Goal: Information Seeking & Learning: Learn about a topic

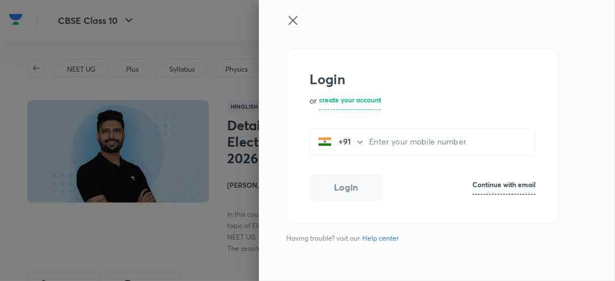
click at [293, 23] on icon at bounding box center [293, 21] width 14 height 14
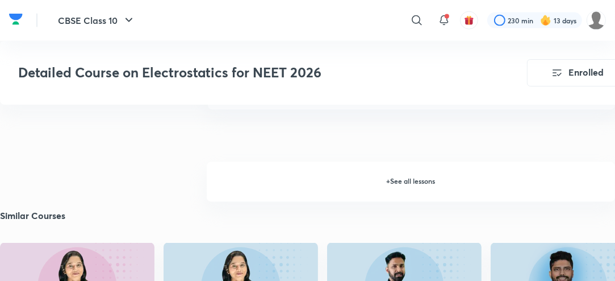
scroll to position [1240, 0]
click at [399, 177] on h6 "+ See all lessons" at bounding box center [411, 182] width 408 height 40
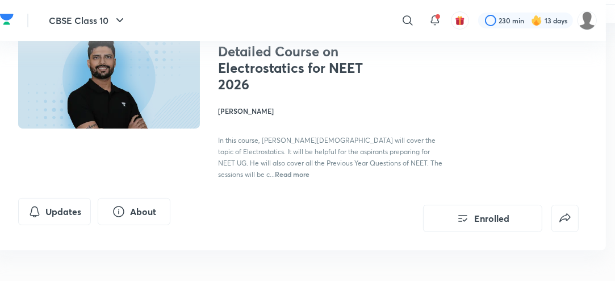
scroll to position [0, 9]
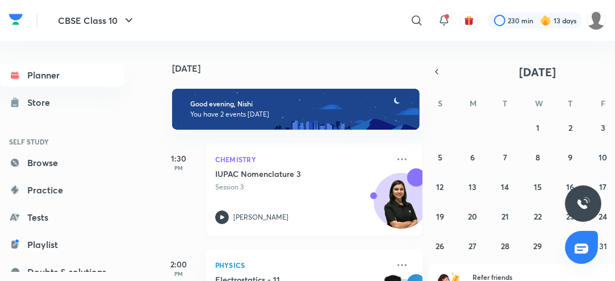
scroll to position [69, 0]
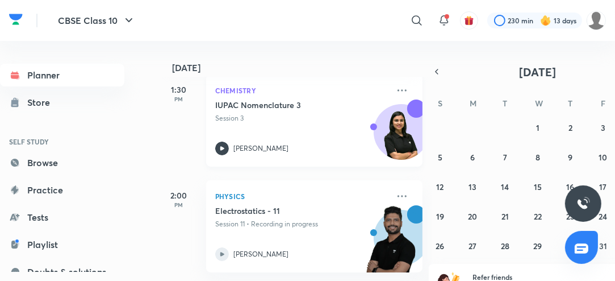
click at [223, 149] on icon at bounding box center [222, 148] width 14 height 14
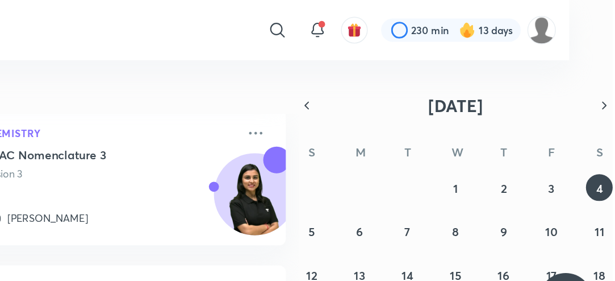
scroll to position [0, 30]
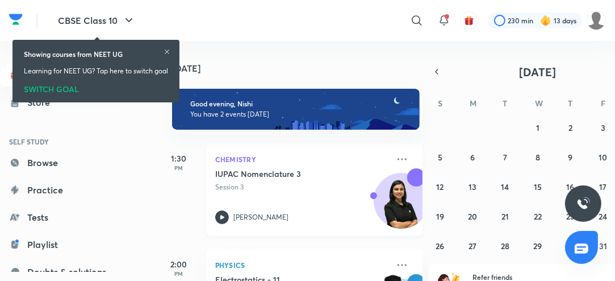
click at [222, 218] on icon at bounding box center [222, 217] width 14 height 14
